Goal: Navigation & Orientation: Go to known website

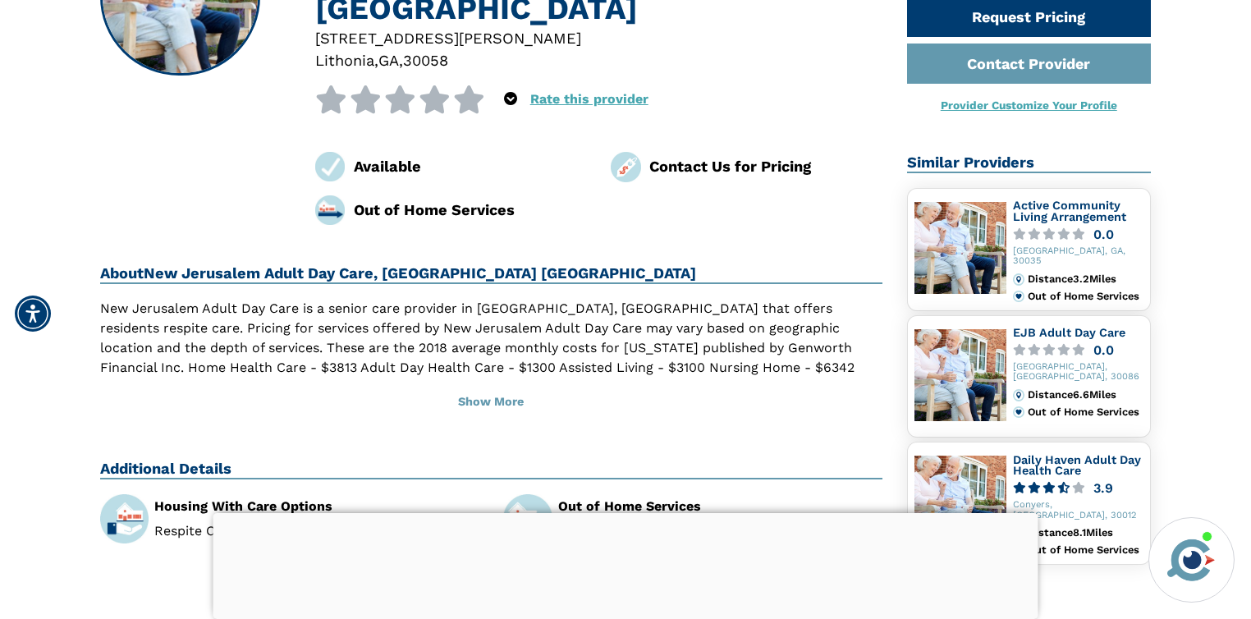
scroll to position [227, 0]
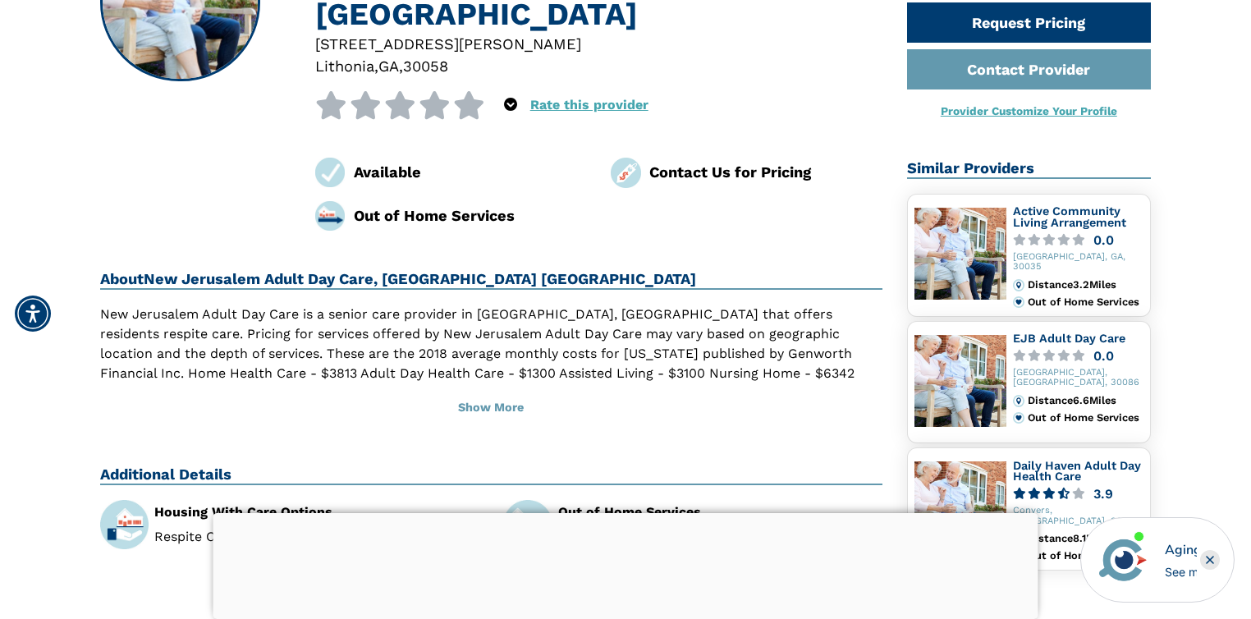
drag, startPoint x: 1251, startPoint y: 140, endPoint x: 1255, endPoint y: 164, distance: 25.0
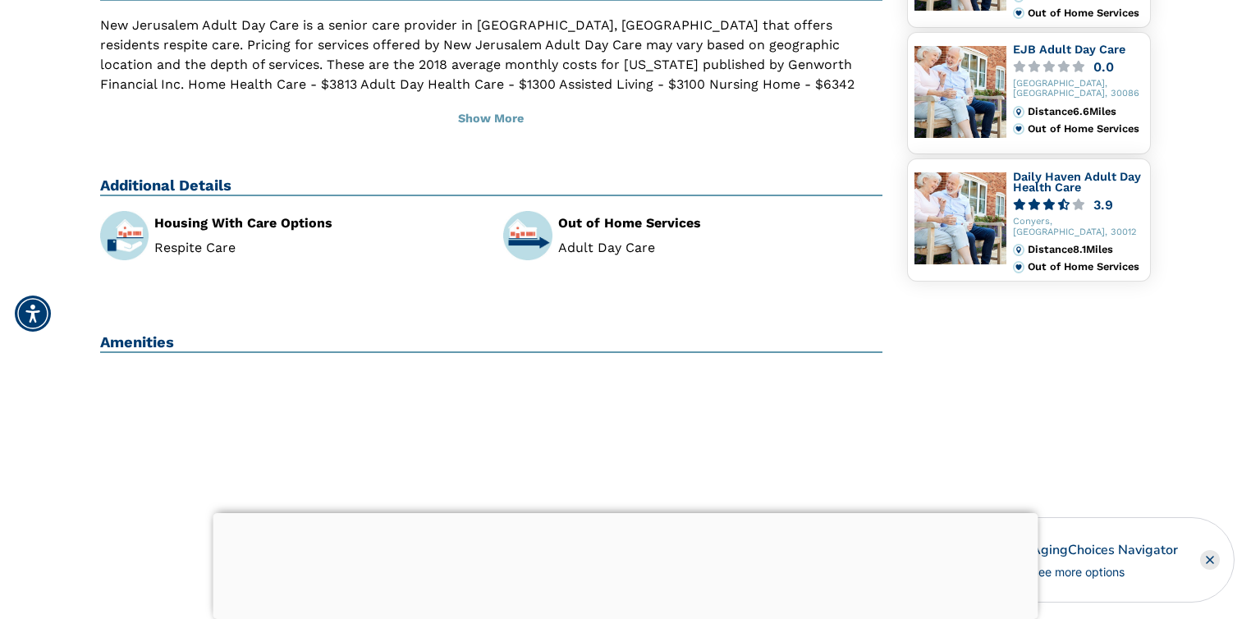
scroll to position [535, 0]
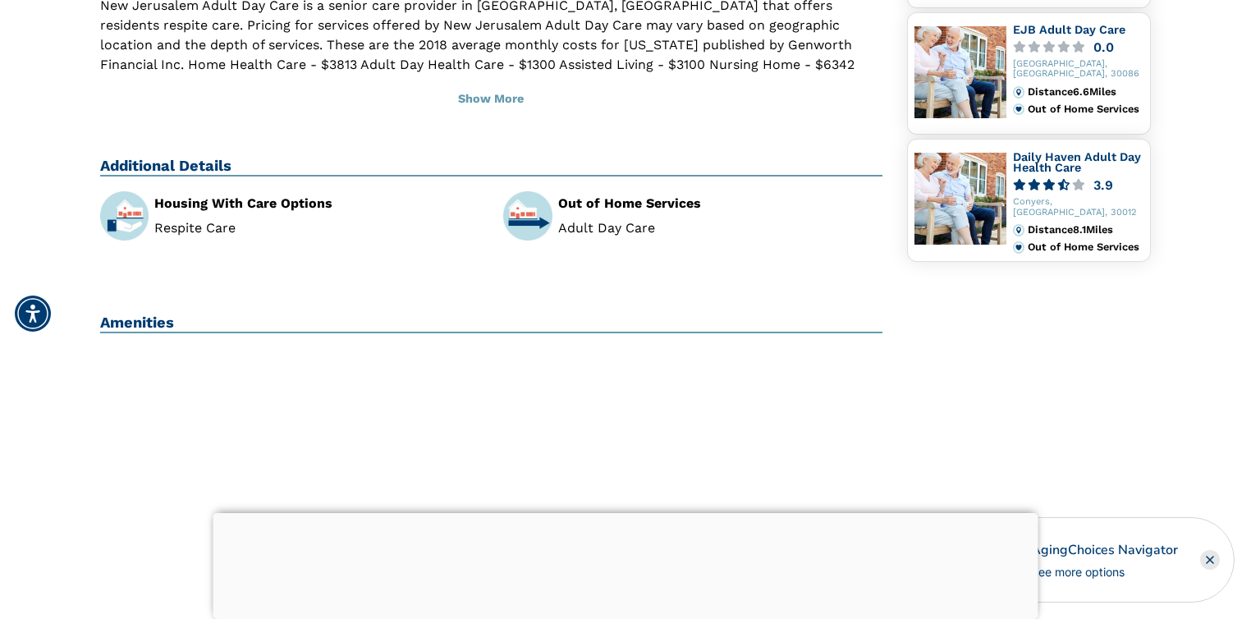
drag, startPoint x: 224, startPoint y: 168, endPoint x: 200, endPoint y: 169, distance: 23.8
click at [224, 197] on div "Housing With Care Options" at bounding box center [316, 203] width 324 height 13
click at [126, 191] on img at bounding box center [124, 215] width 48 height 48
click at [125, 191] on img at bounding box center [124, 215] width 48 height 48
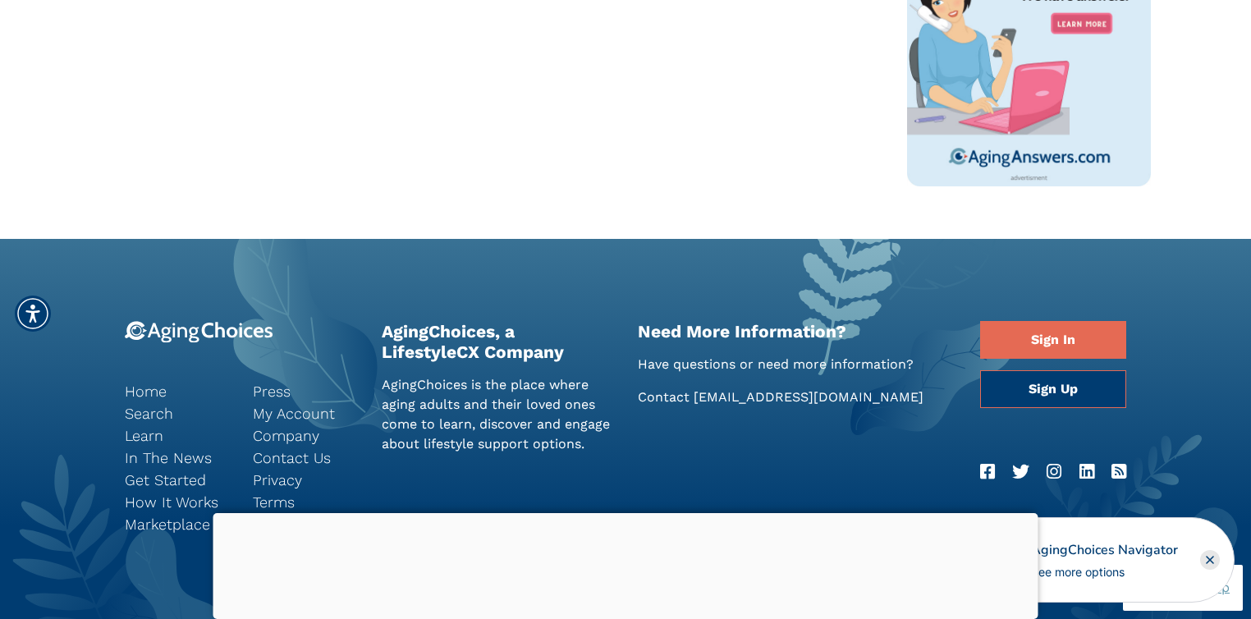
scroll to position [1652, 0]
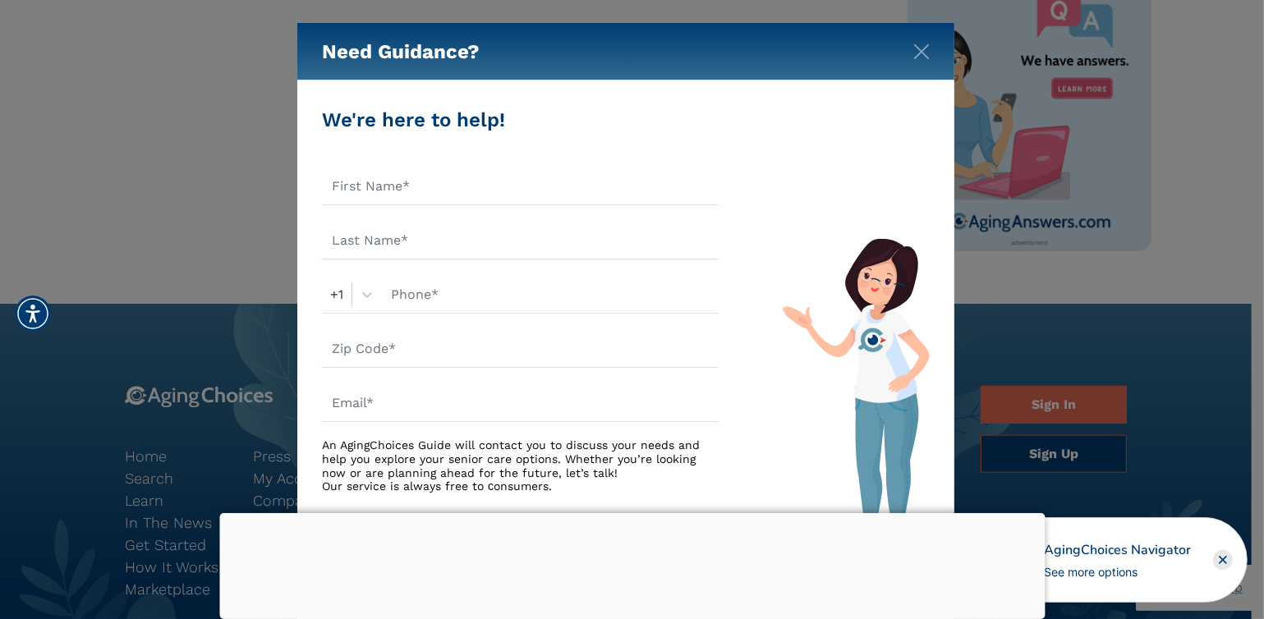
drag, startPoint x: 1258, startPoint y: 239, endPoint x: 1250, endPoint y: 230, distance: 12.2
click at [921, 50] on img "Close" at bounding box center [921, 52] width 16 height 16
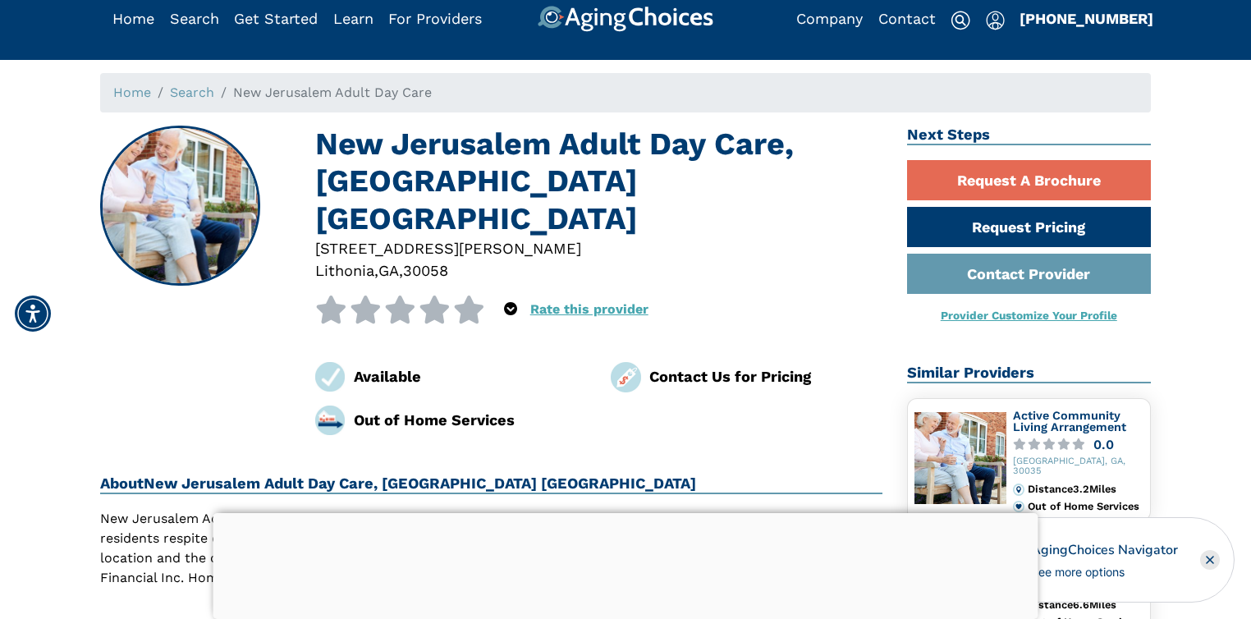
scroll to position [0, 0]
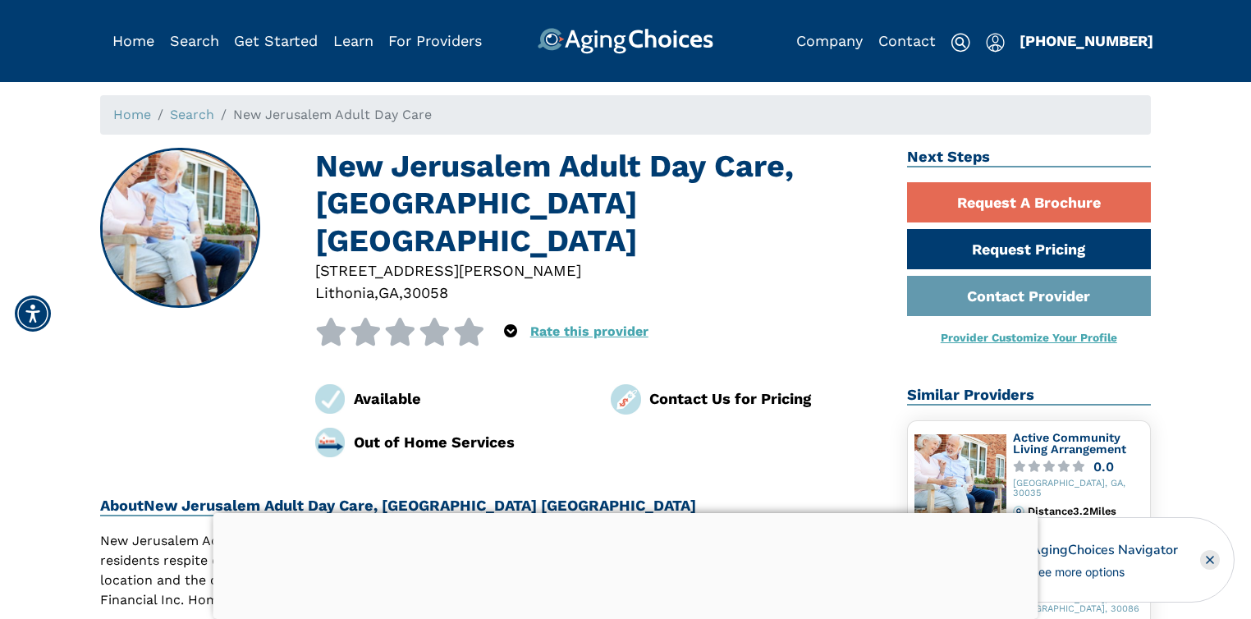
click at [145, 39] on link "Home" at bounding box center [133, 40] width 42 height 17
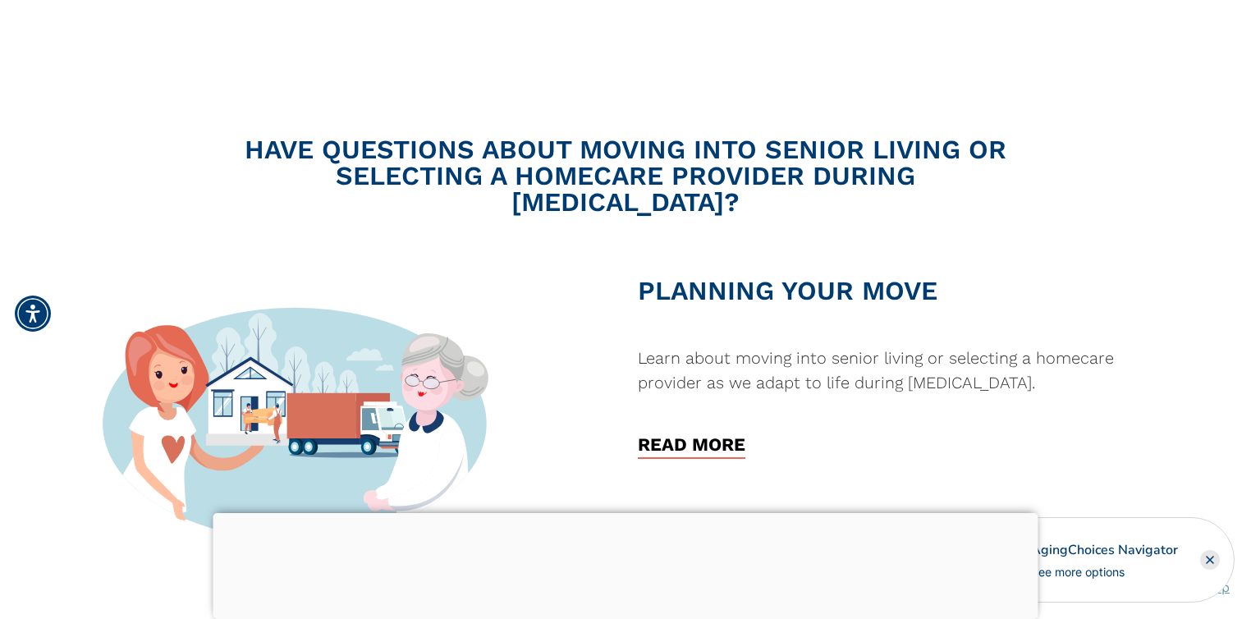
scroll to position [918, 0]
